Goal: Check status: Check status

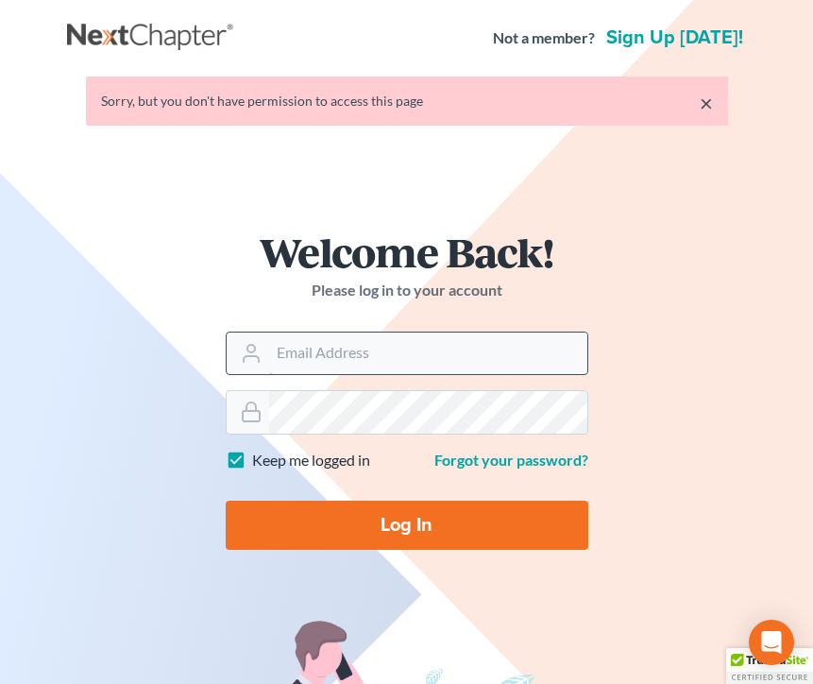
type input "[EMAIL_ADDRESS][DOMAIN_NAME]"
click at [406, 523] on input "Log In" at bounding box center [407, 525] width 363 height 49
type input "Thinking..."
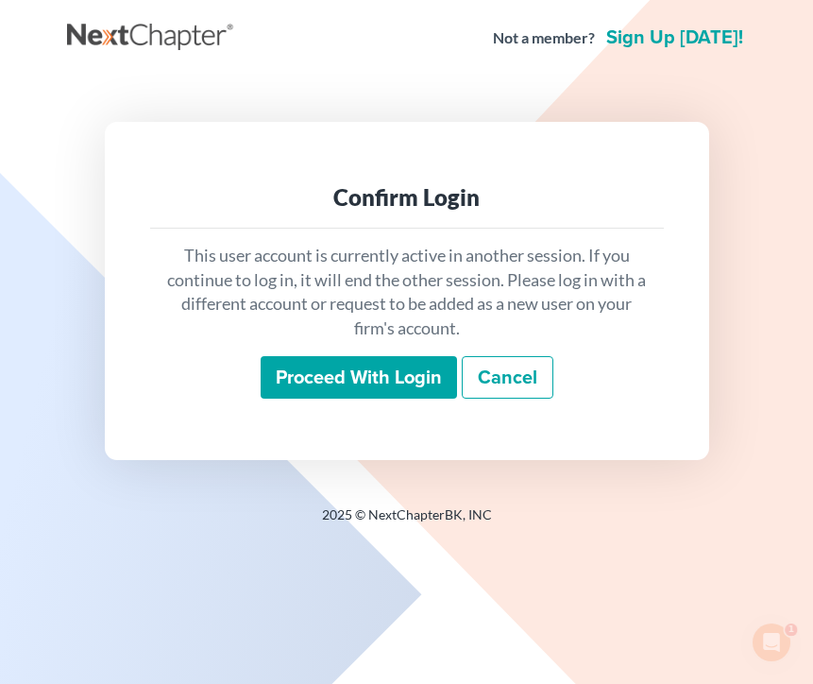
click at [392, 390] on input "Proceed with login" at bounding box center [359, 377] width 196 height 43
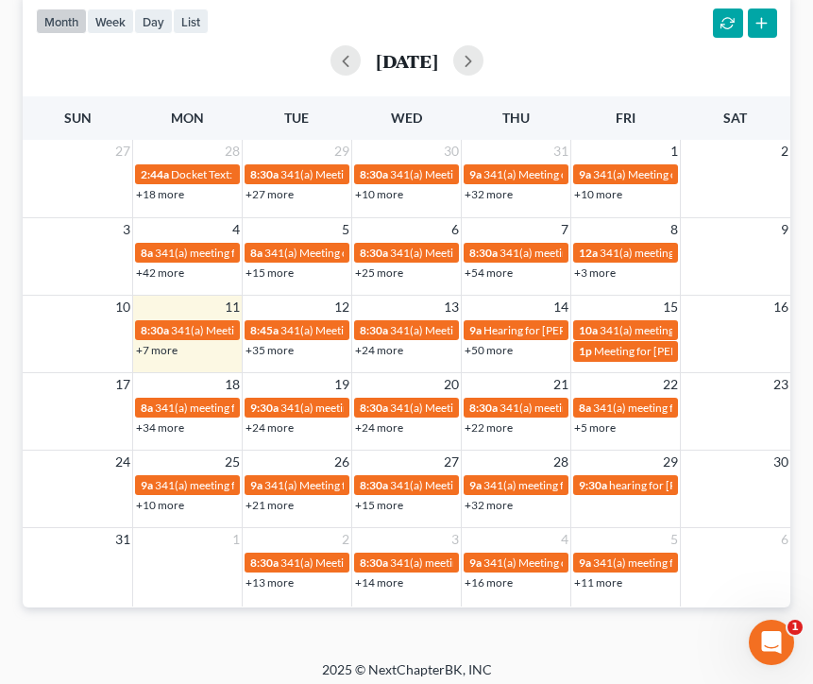
scroll to position [1346, 0]
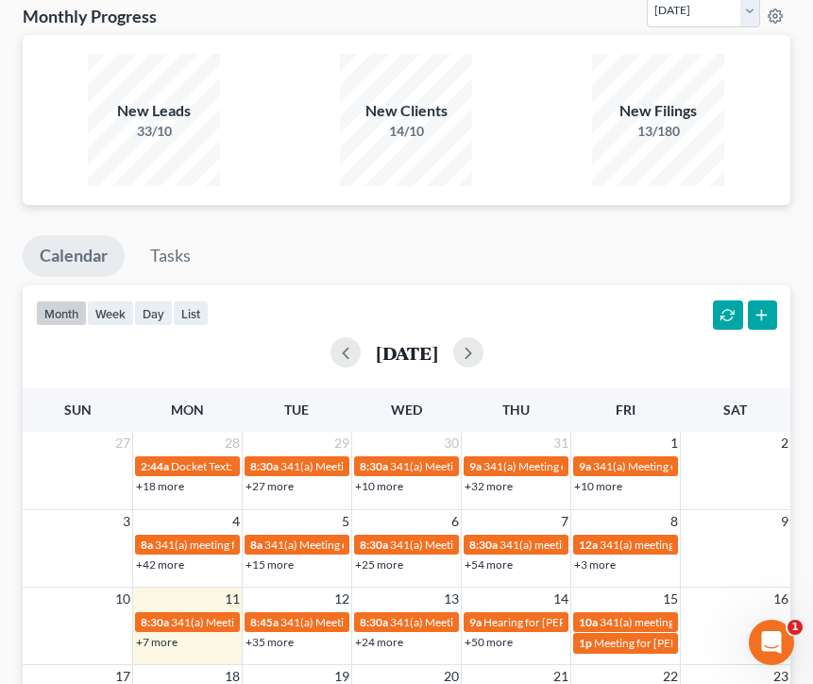
click at [263, 342] on div "[DATE]" at bounding box center [406, 352] width 741 height 30
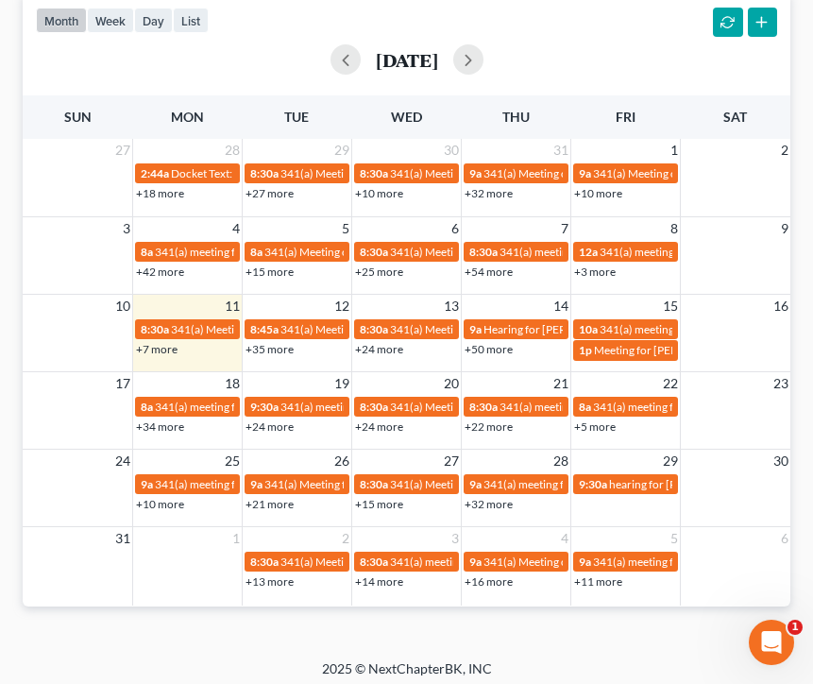
scroll to position [1637, 0]
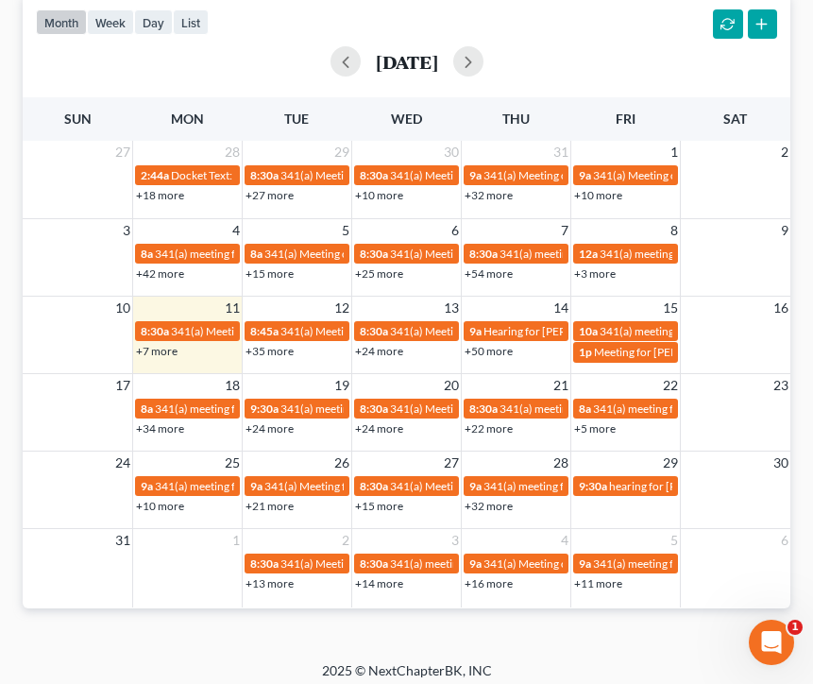
click at [280, 347] on link "+35 more" at bounding box center [270, 351] width 48 height 14
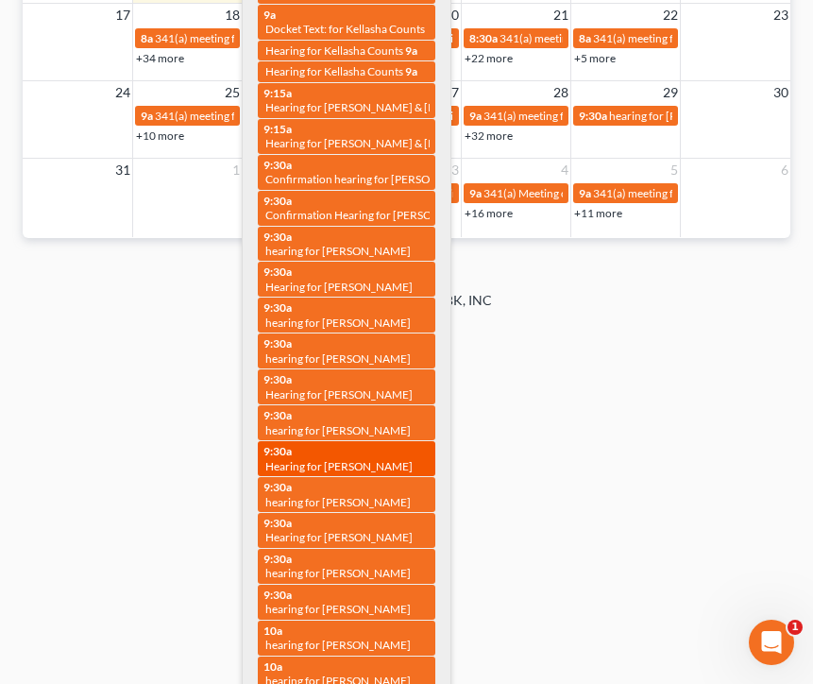
scroll to position [2012, 0]
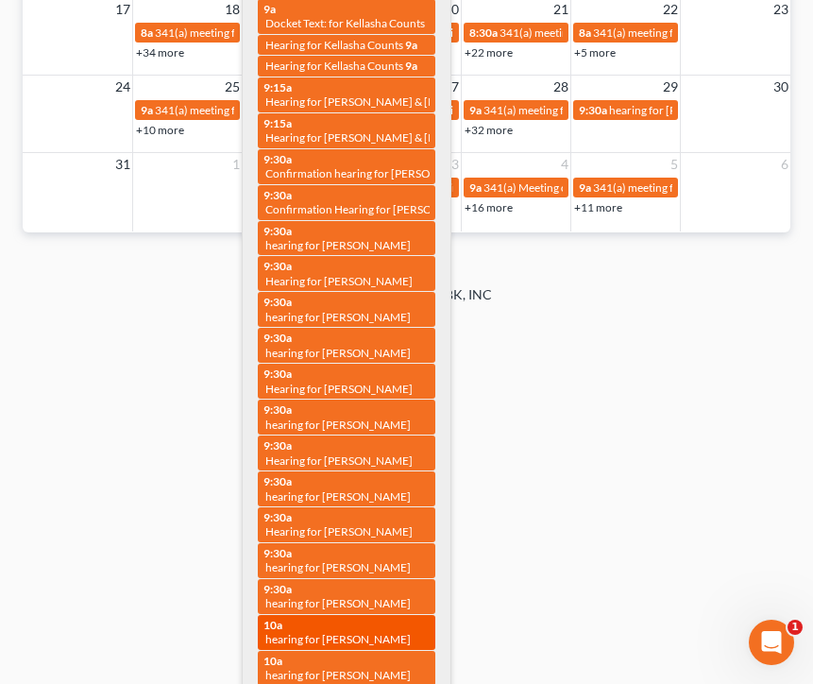
click at [304, 632] on span "hearing for Mariah Ruvalcaba" at bounding box center [337, 639] width 145 height 14
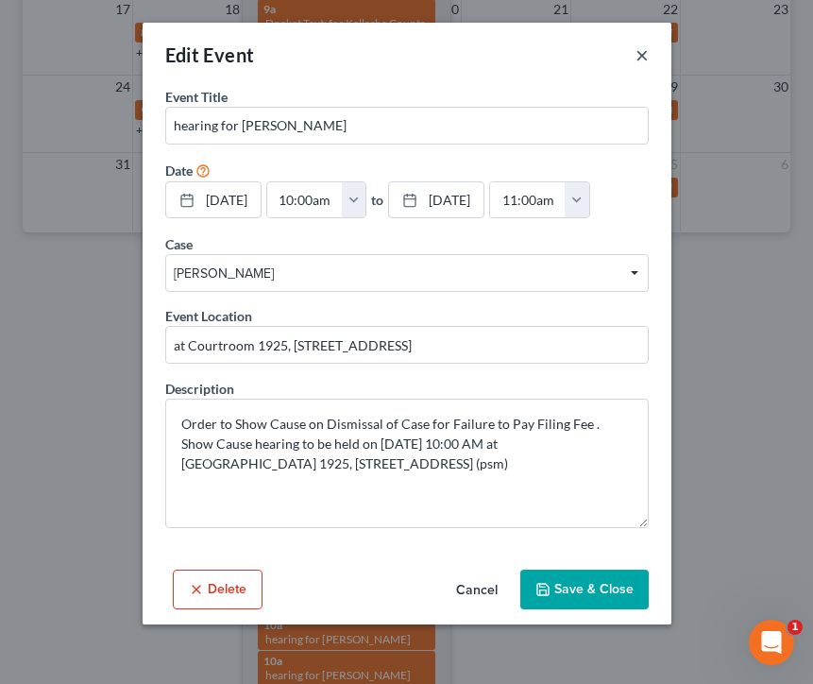
click at [643, 54] on button "×" at bounding box center [642, 54] width 13 height 23
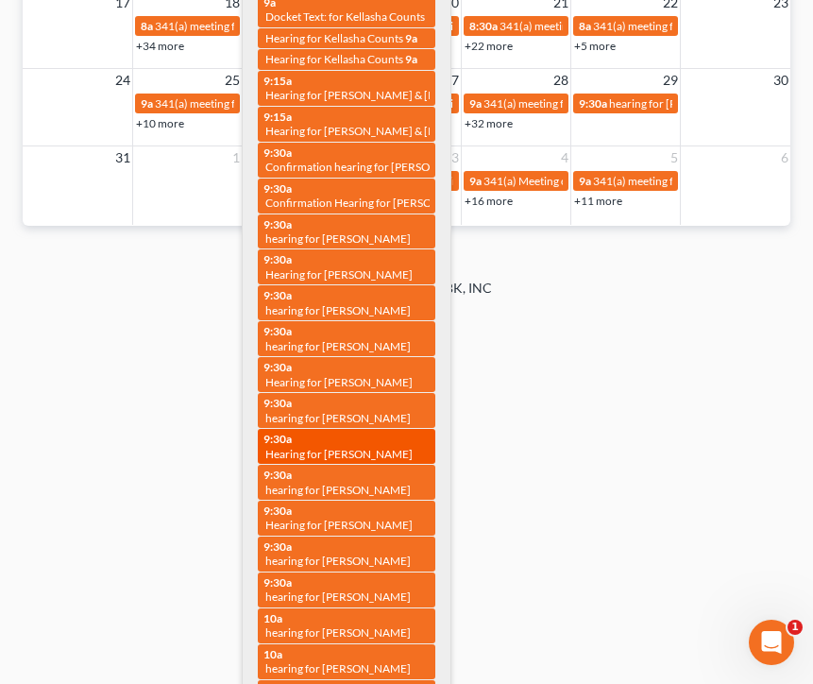
scroll to position [2021, 0]
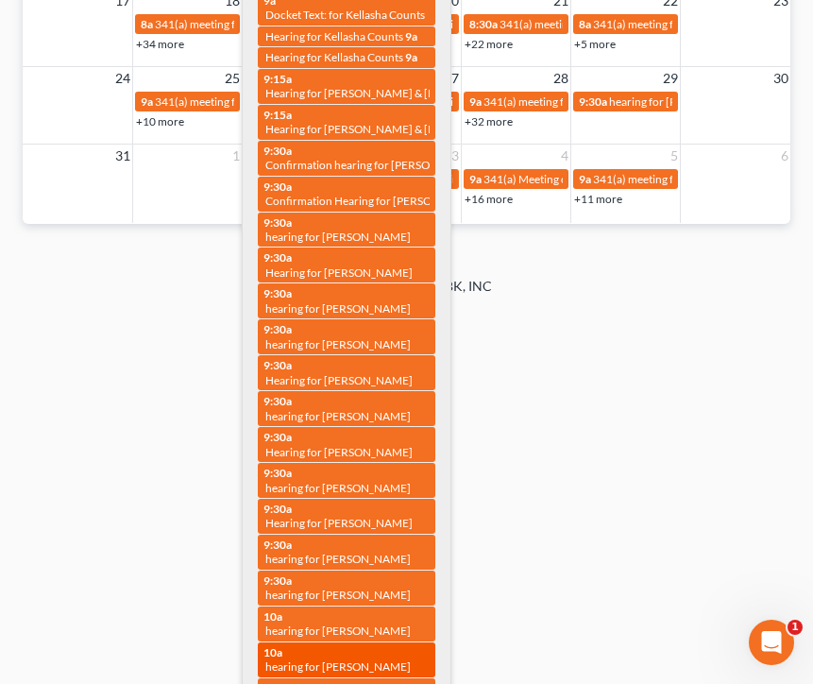
click at [378, 659] on span "hearing for Shadal Johnson" at bounding box center [337, 666] width 145 height 14
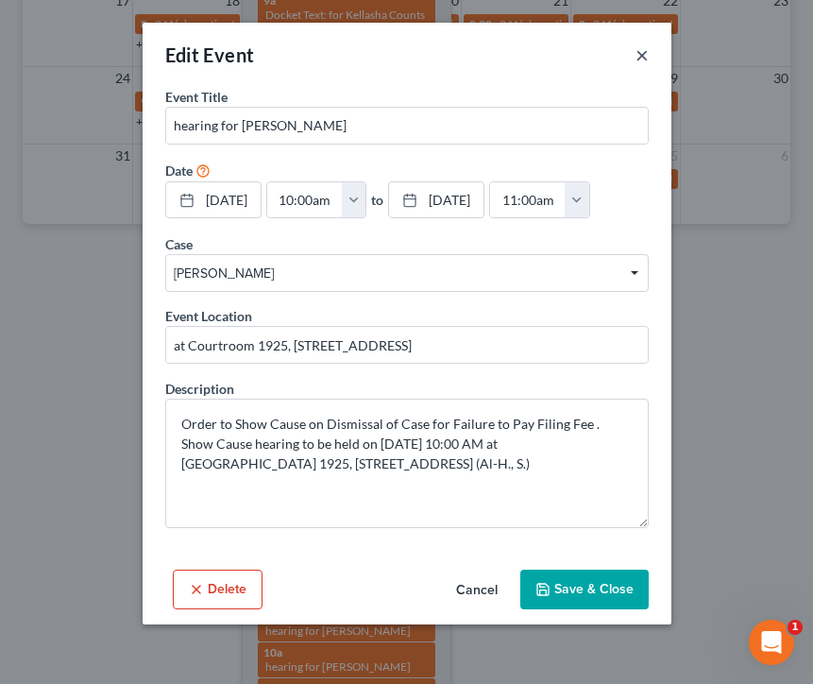
click at [642, 52] on button "×" at bounding box center [642, 54] width 13 height 23
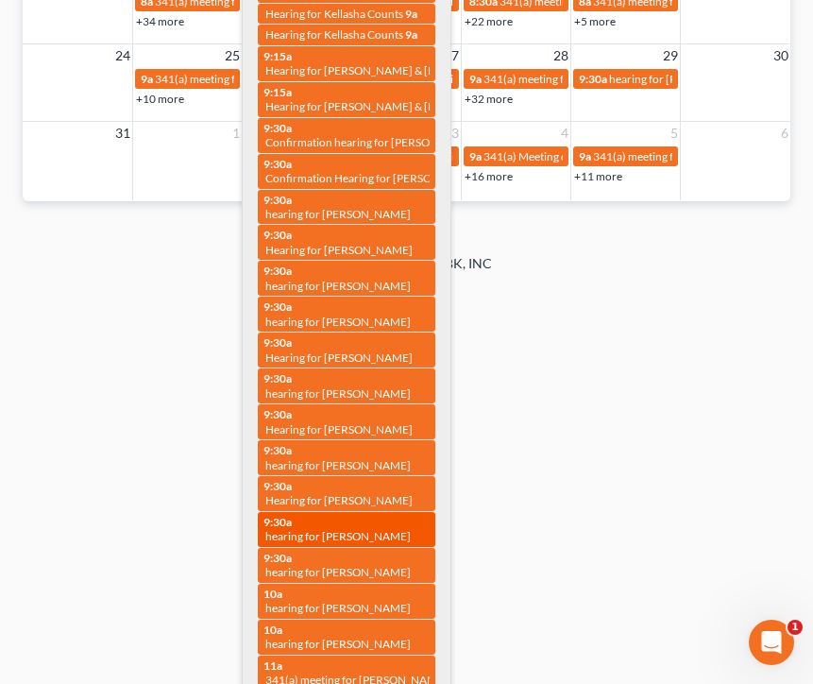
scroll to position [2044, 0]
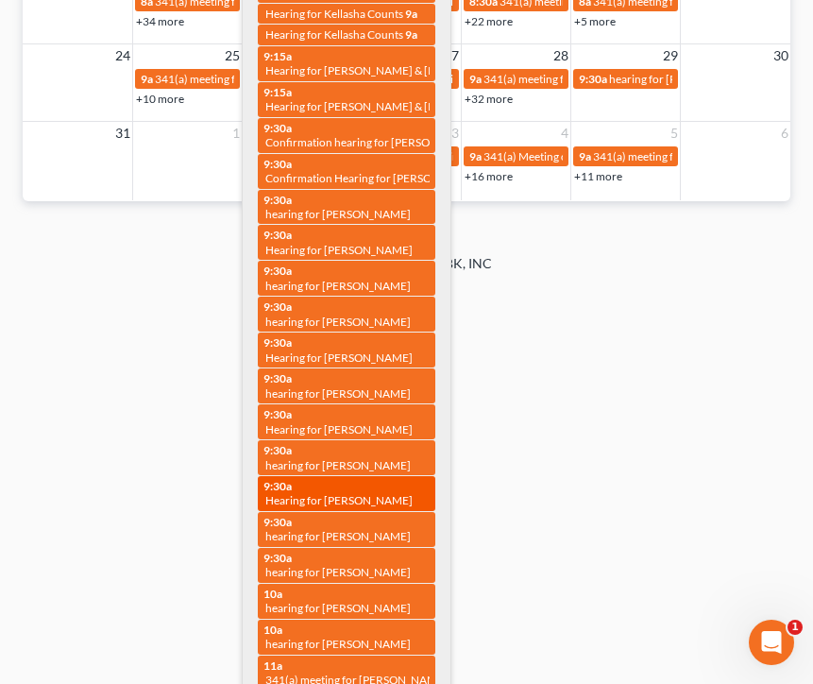
click at [370, 493] on span "Hearing for Monique Hunter-Caldwell" at bounding box center [338, 500] width 147 height 14
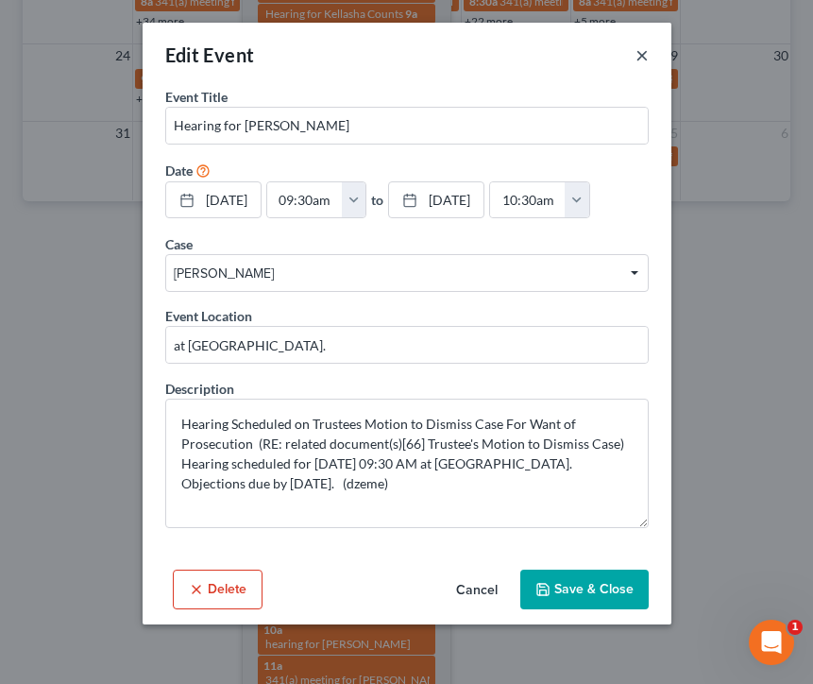
click at [640, 56] on button "×" at bounding box center [642, 54] width 13 height 23
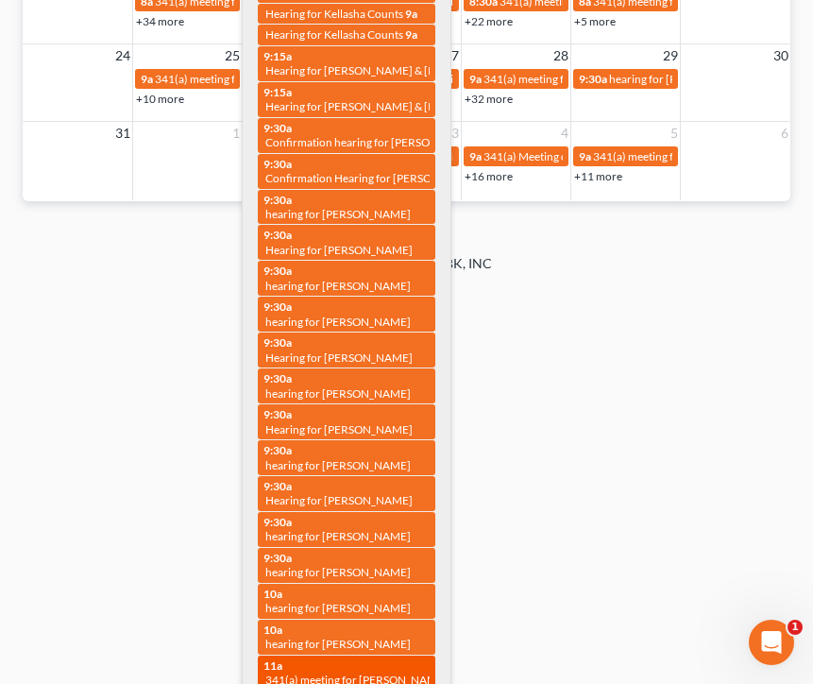
click at [345, 672] on span "341(a) meeting for Danyelle Carpenter" at bounding box center [356, 679] width 182 height 14
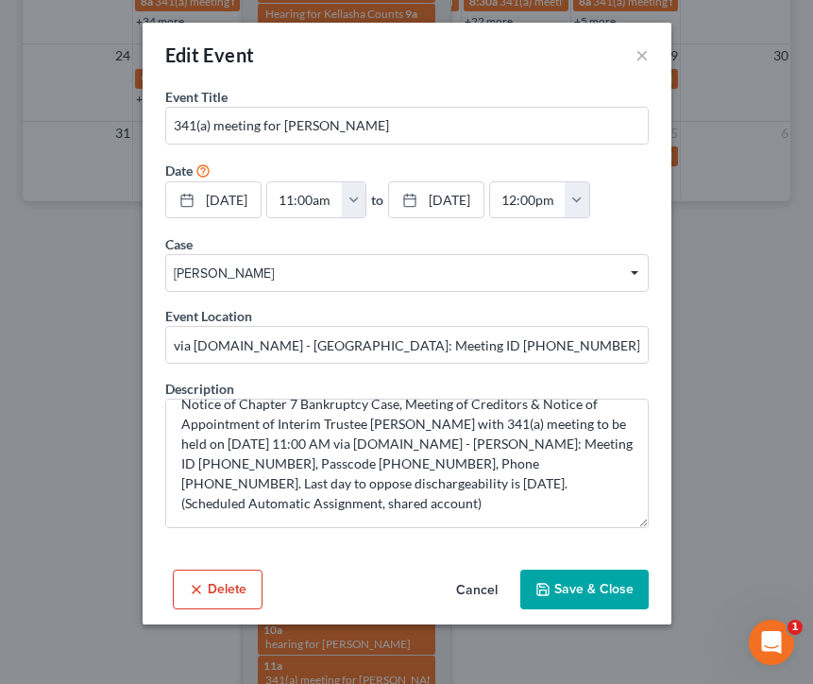
scroll to position [20, 0]
click at [639, 54] on button "×" at bounding box center [642, 54] width 13 height 23
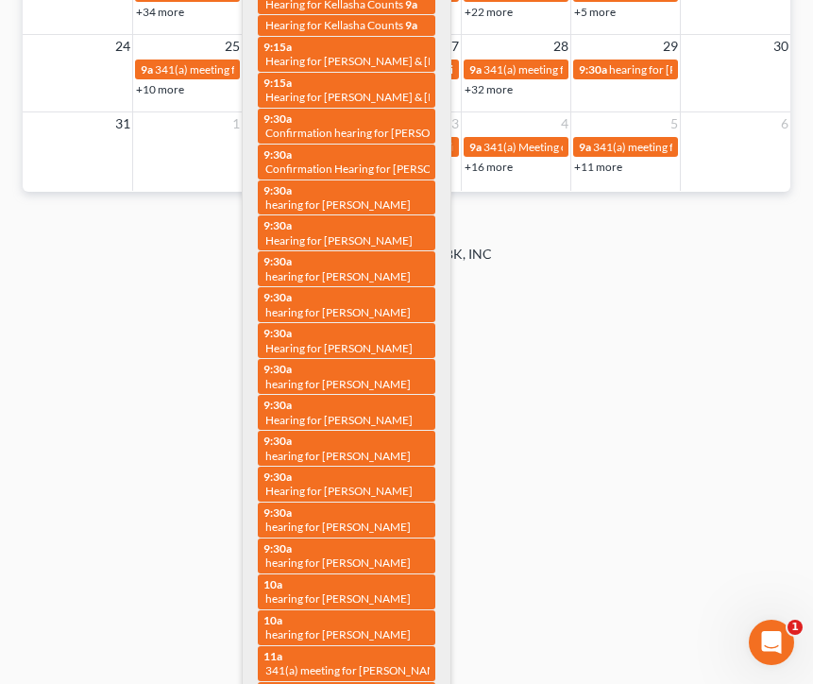
scroll to position [2050, 0]
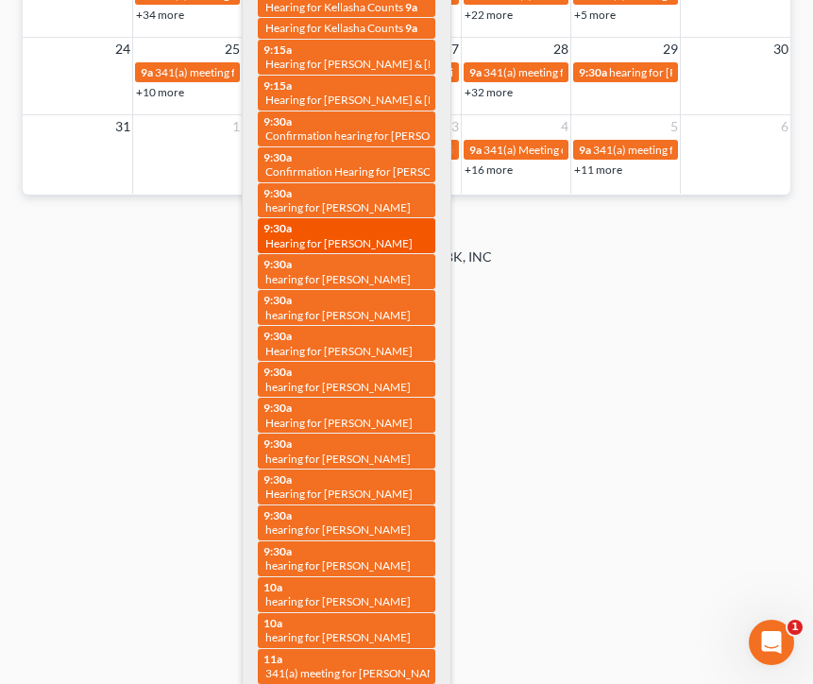
click at [334, 236] on span "Hearing for Dajuan Saleem" at bounding box center [338, 243] width 147 height 14
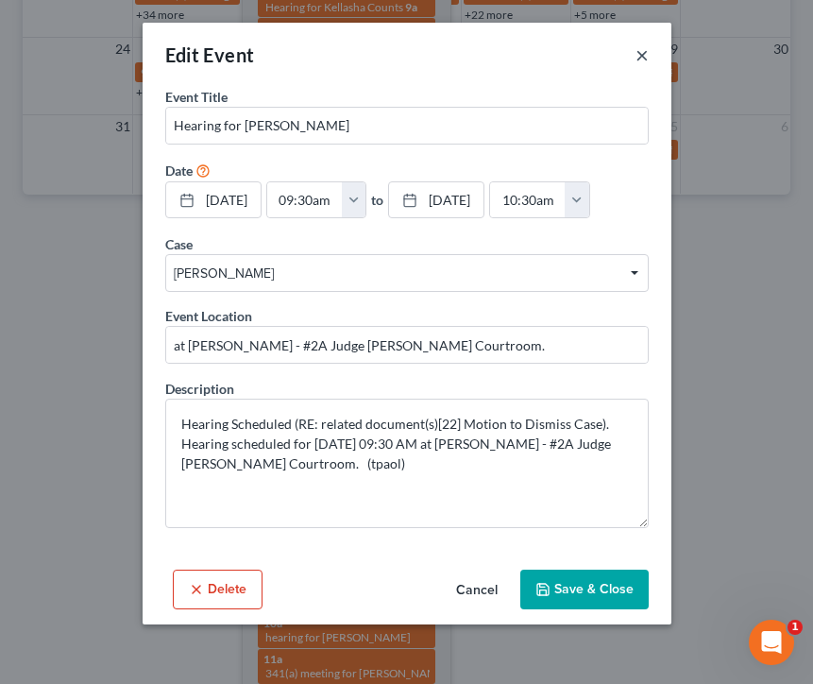
click at [643, 54] on button "×" at bounding box center [642, 54] width 13 height 23
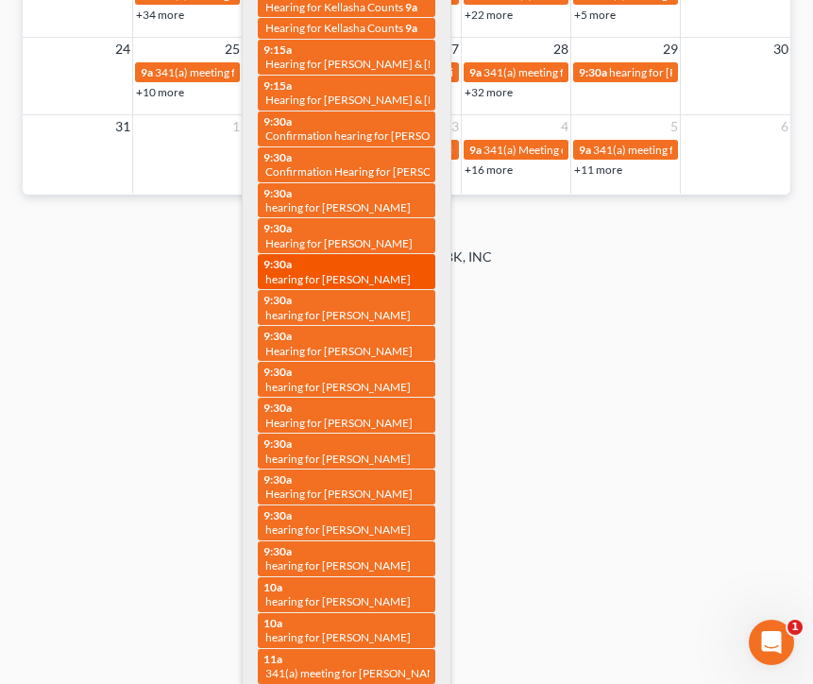
click at [374, 272] on span "hearing for Danielle Imoisili" at bounding box center [337, 279] width 145 height 14
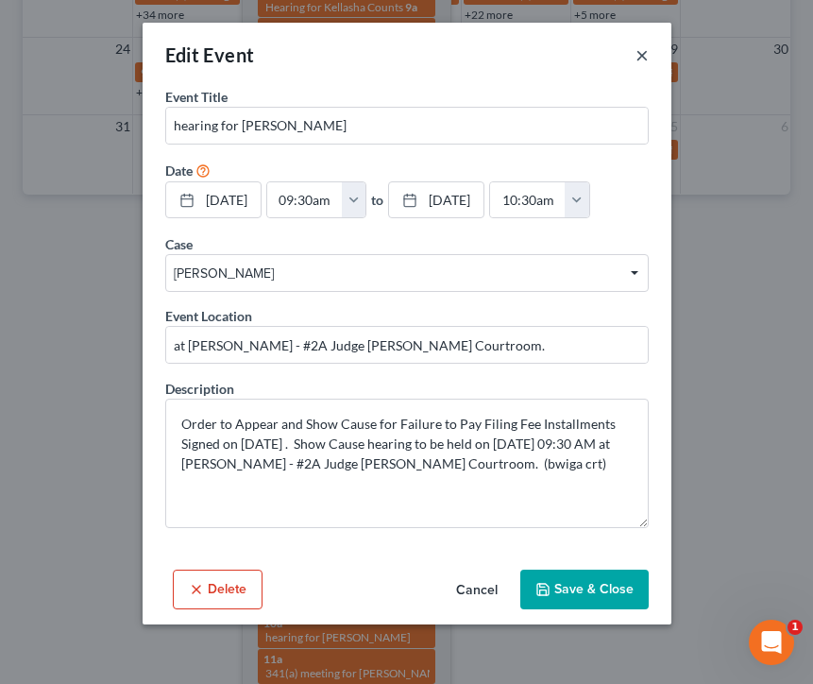
click at [639, 57] on button "×" at bounding box center [642, 54] width 13 height 23
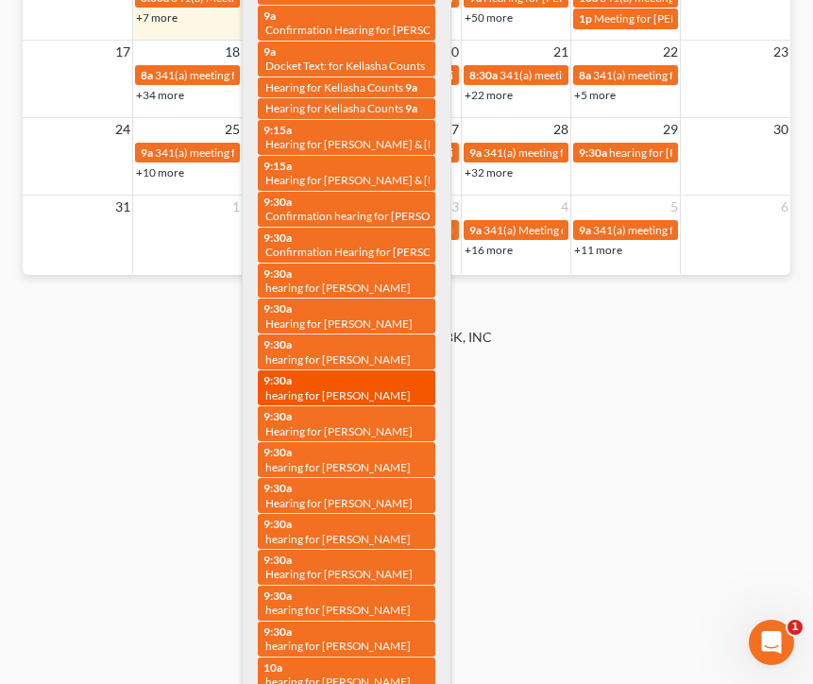
scroll to position [1969, 0]
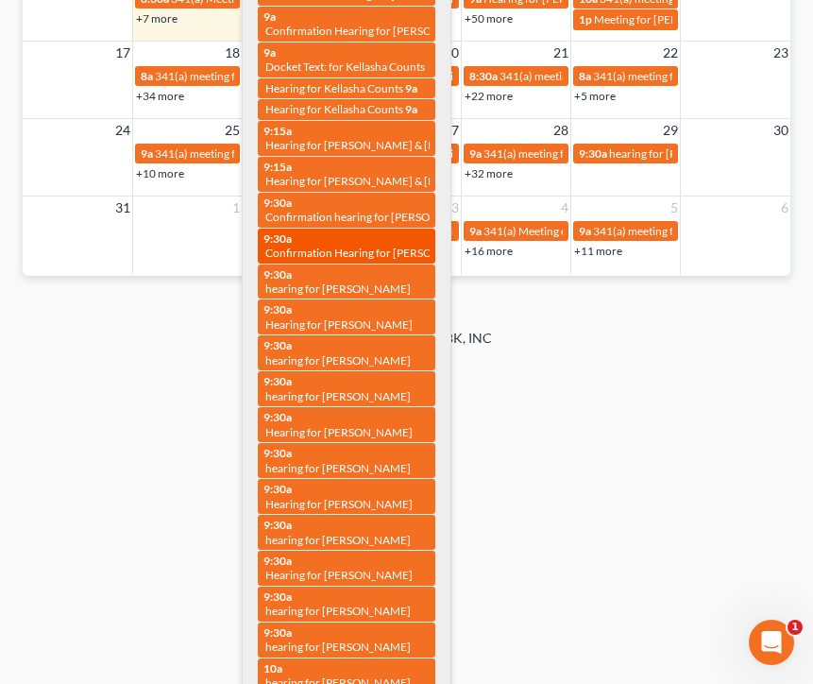
click at [378, 246] on span "Confirmation Hearing for Monique Hunter-Caldwell" at bounding box center [373, 253] width 216 height 14
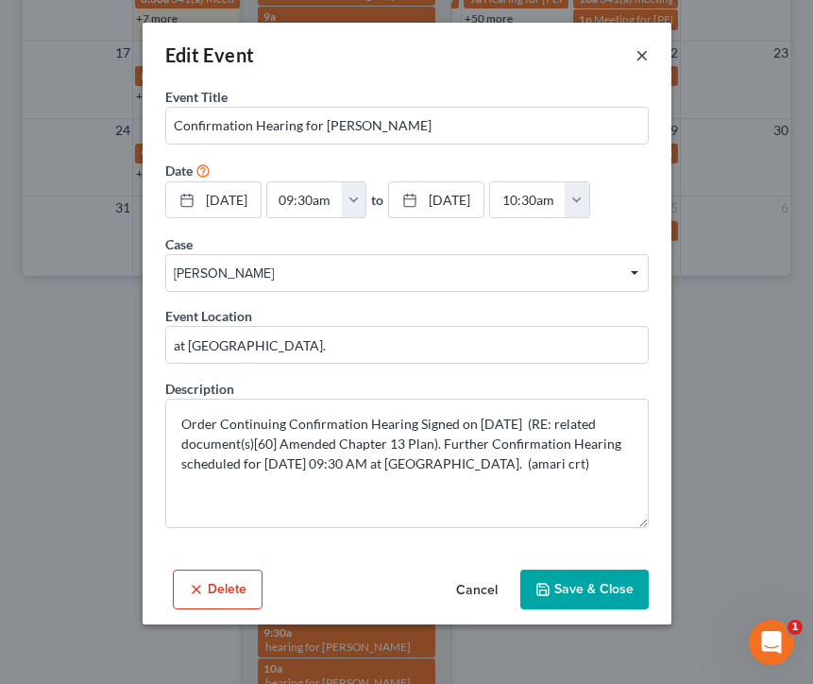
click at [644, 53] on button "×" at bounding box center [642, 54] width 13 height 23
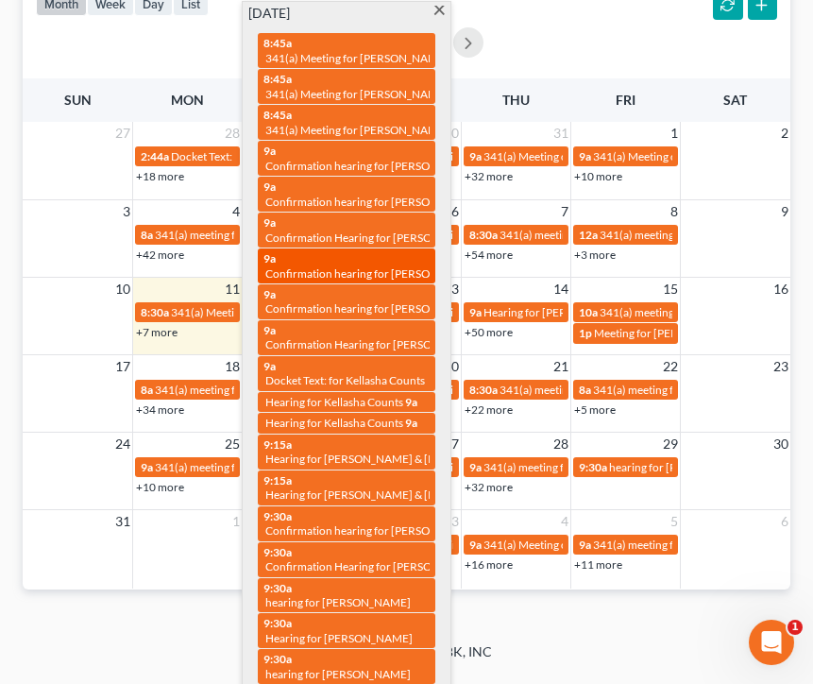
scroll to position [1631, 0]
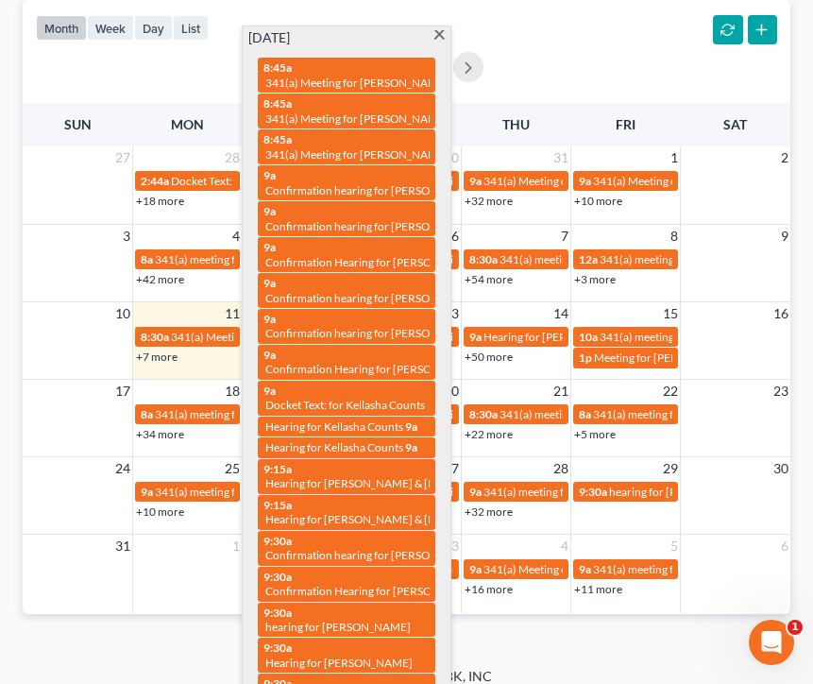
click at [438, 30] on span at bounding box center [440, 36] width 14 height 12
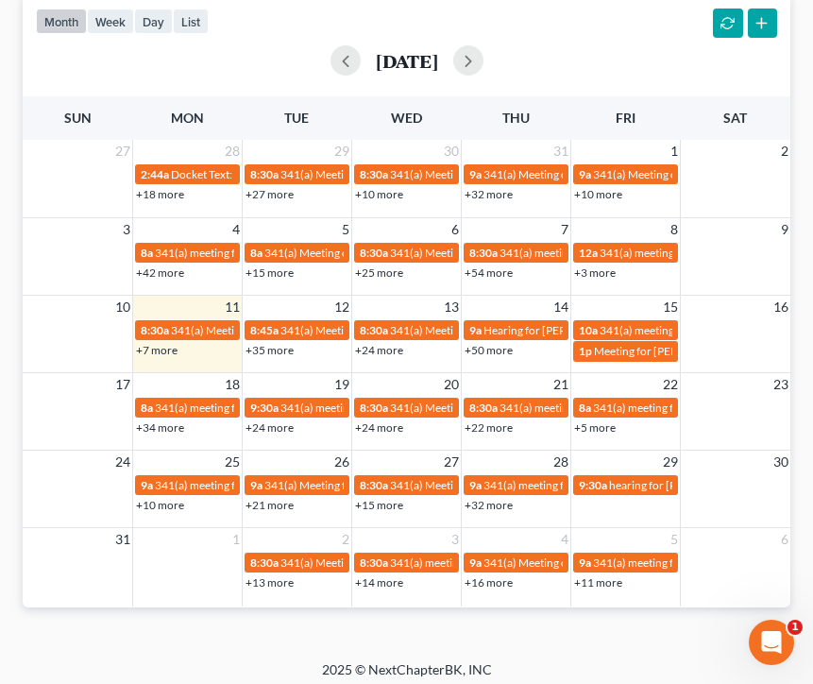
scroll to position [1637, 0]
